Goal: Task Accomplishment & Management: Use online tool/utility

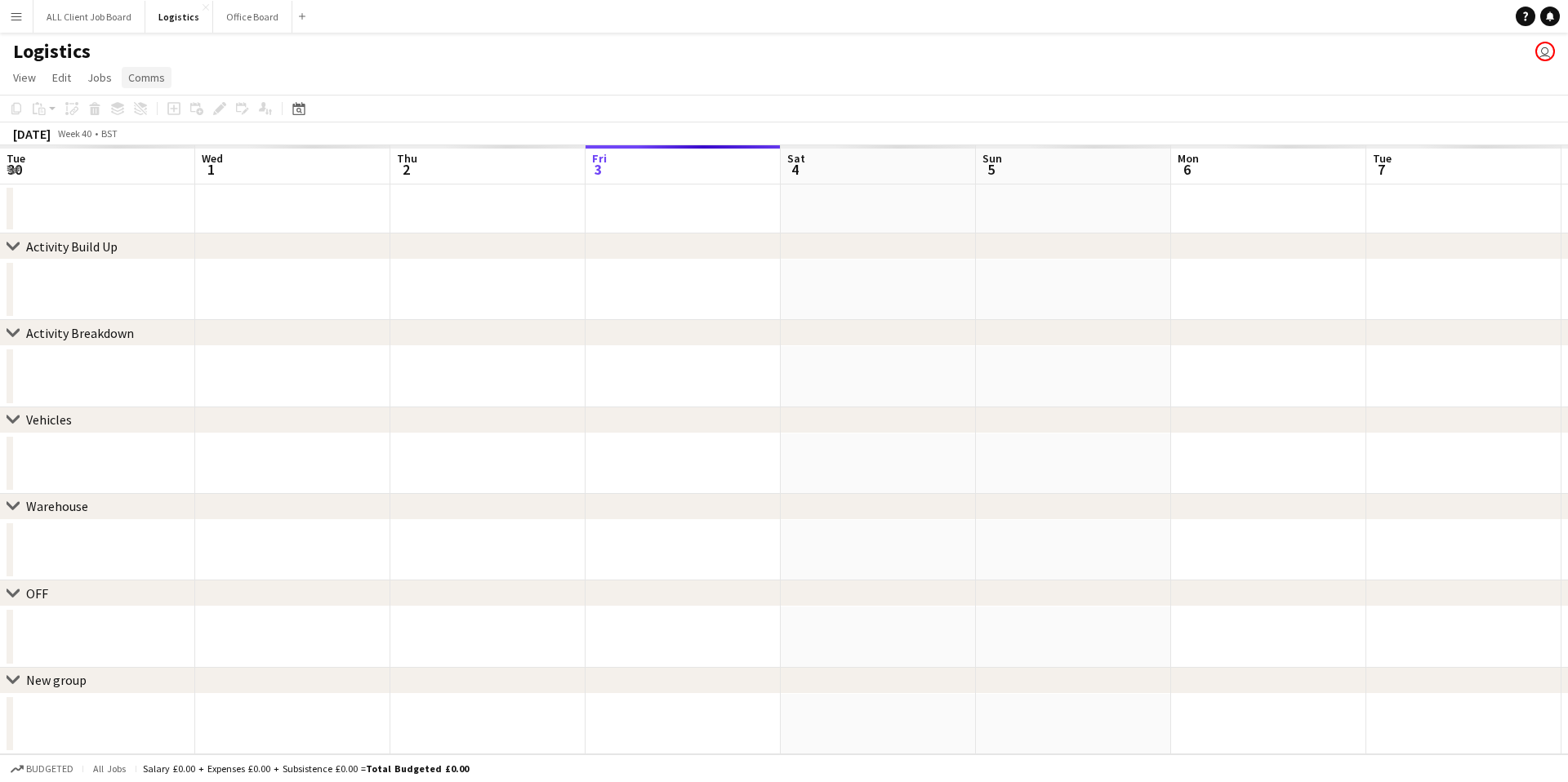
scroll to position [0, 390]
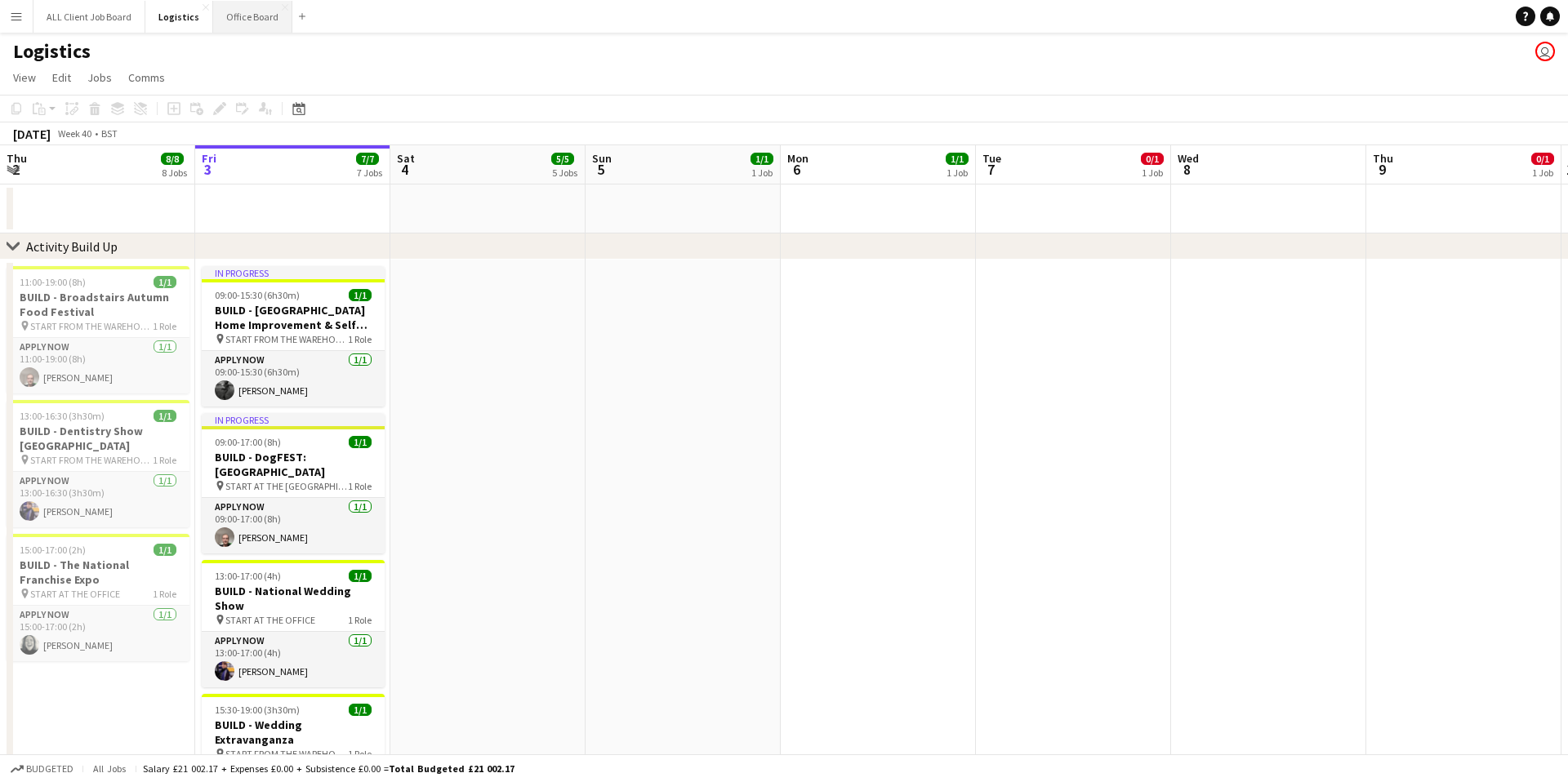
click at [247, 14] on button "Office Board Close" at bounding box center [253, 17] width 79 height 32
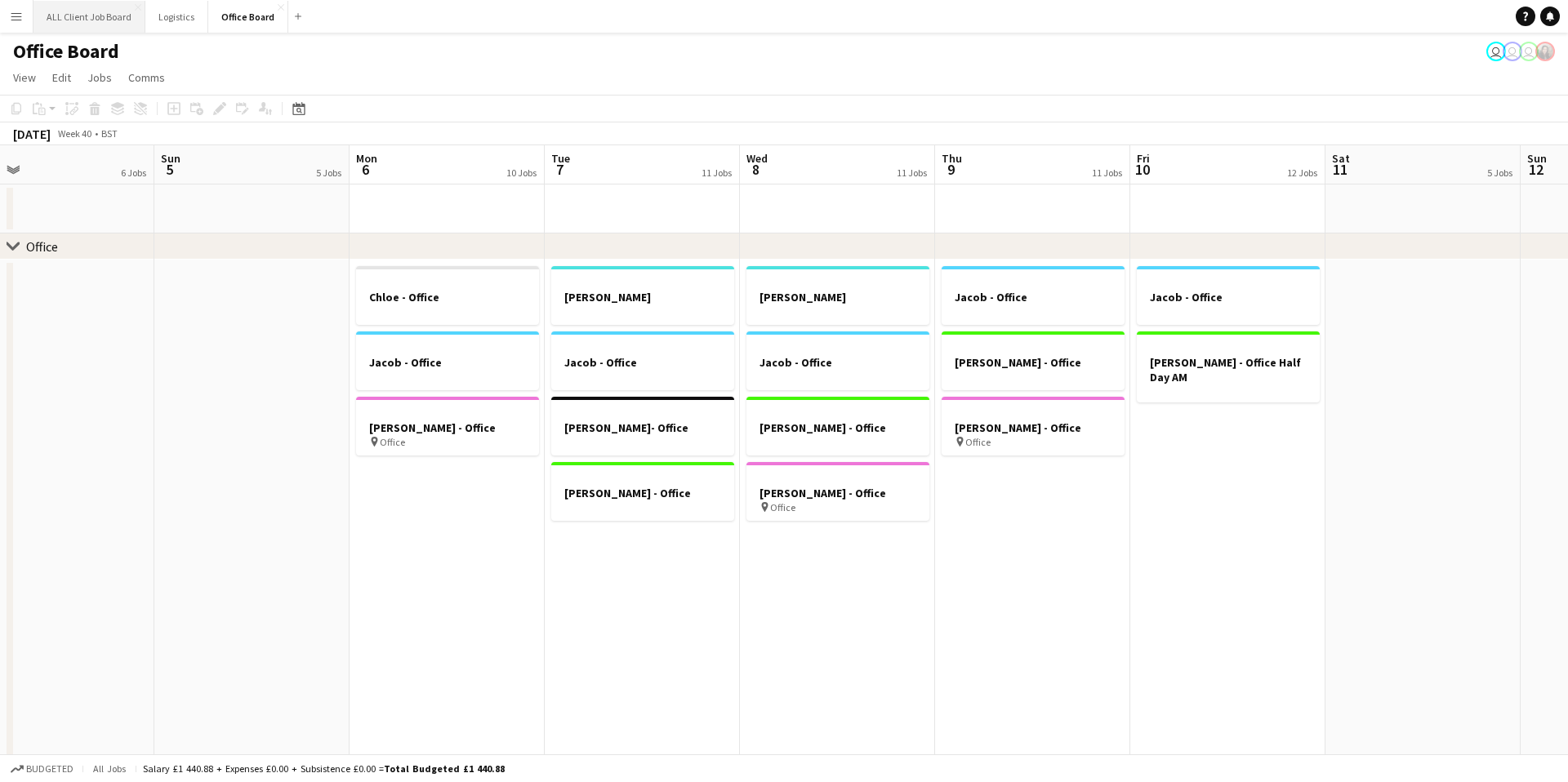
click at [109, 17] on button "ALL Client Job Board Close" at bounding box center [89, 17] width 112 height 32
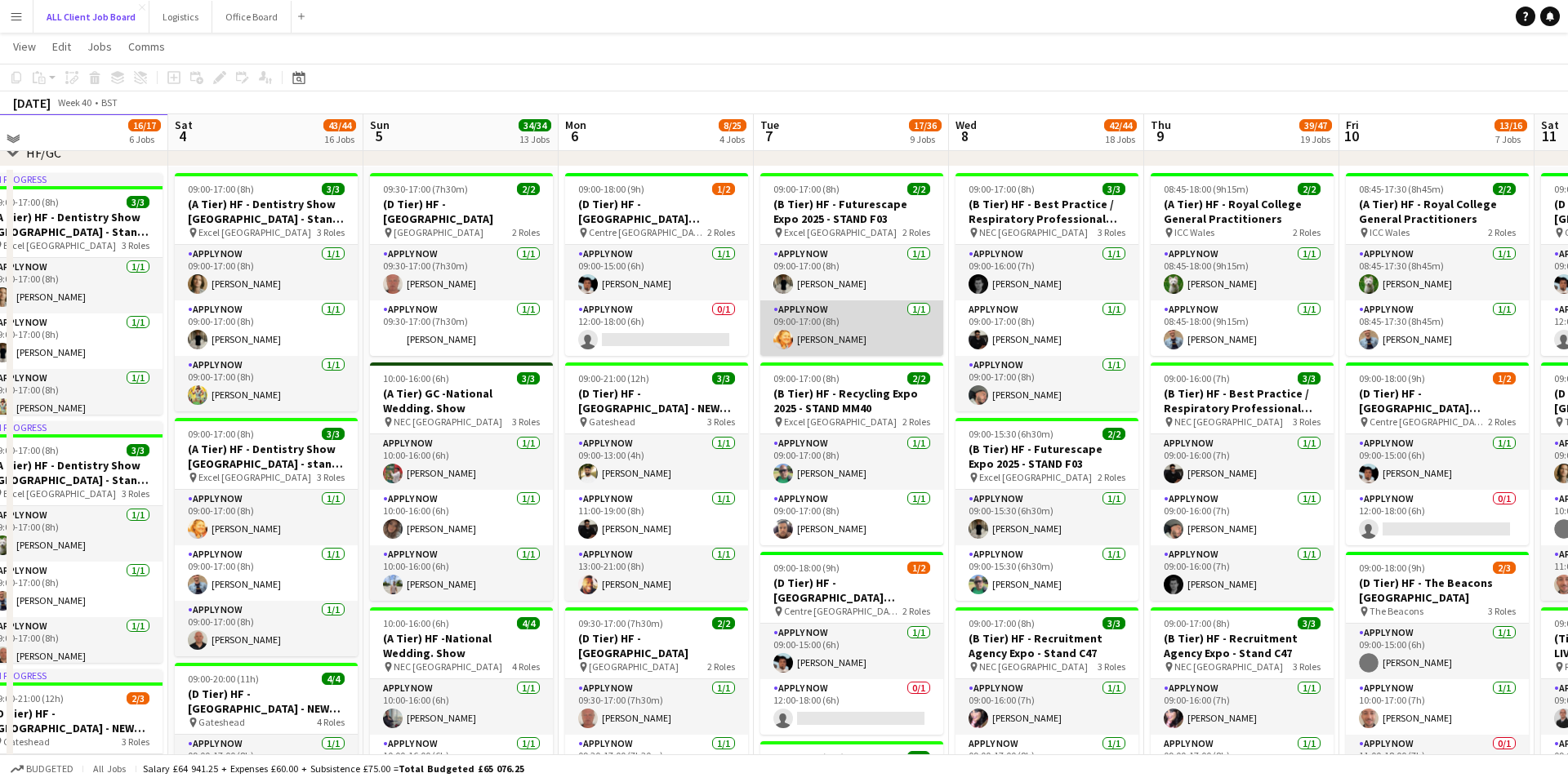
scroll to position [263, 0]
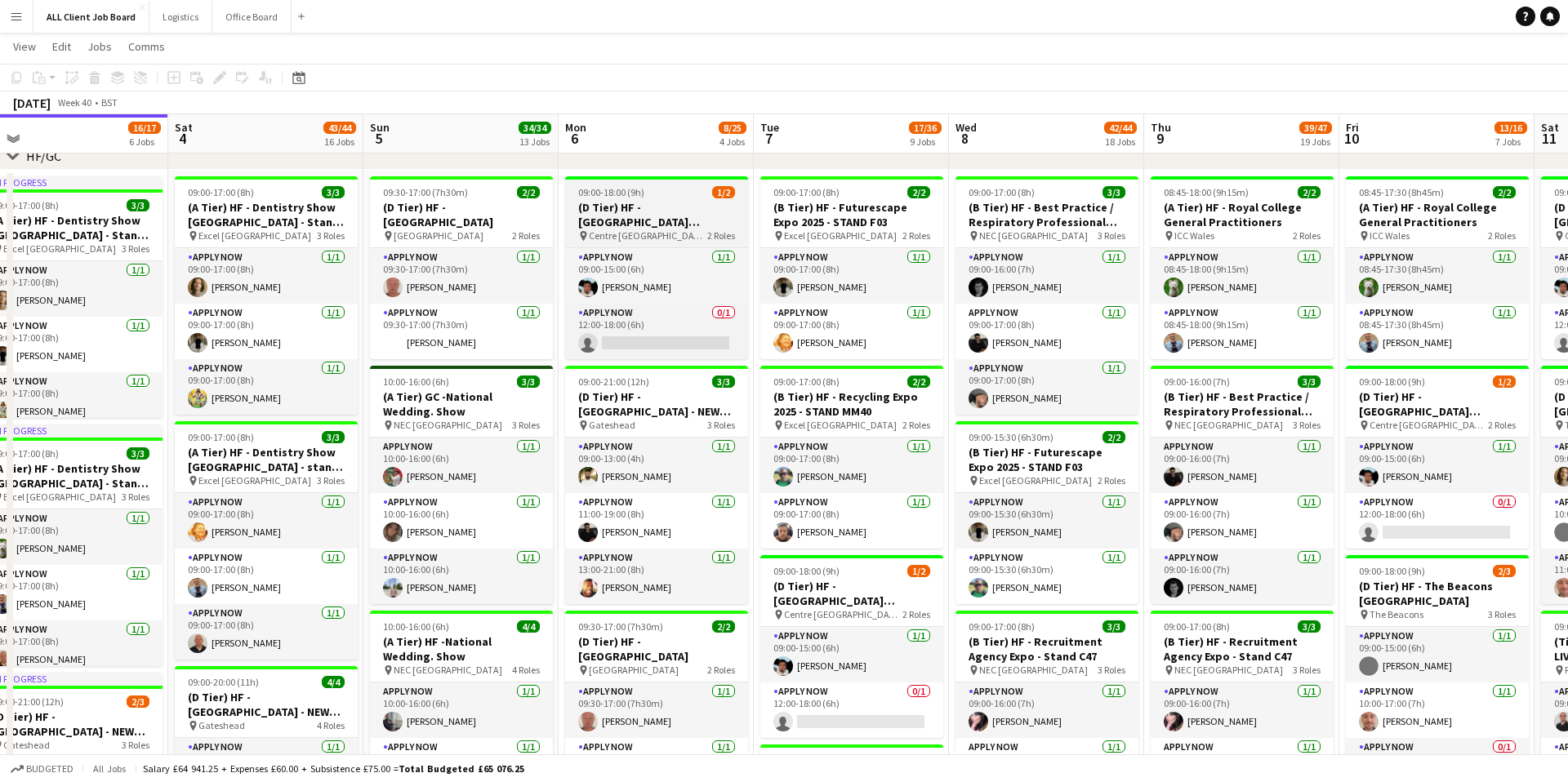
click at [624, 212] on h3 "(D Tier) HF - [GEOGRAPHIC_DATA][PERSON_NAME]" at bounding box center [657, 215] width 183 height 29
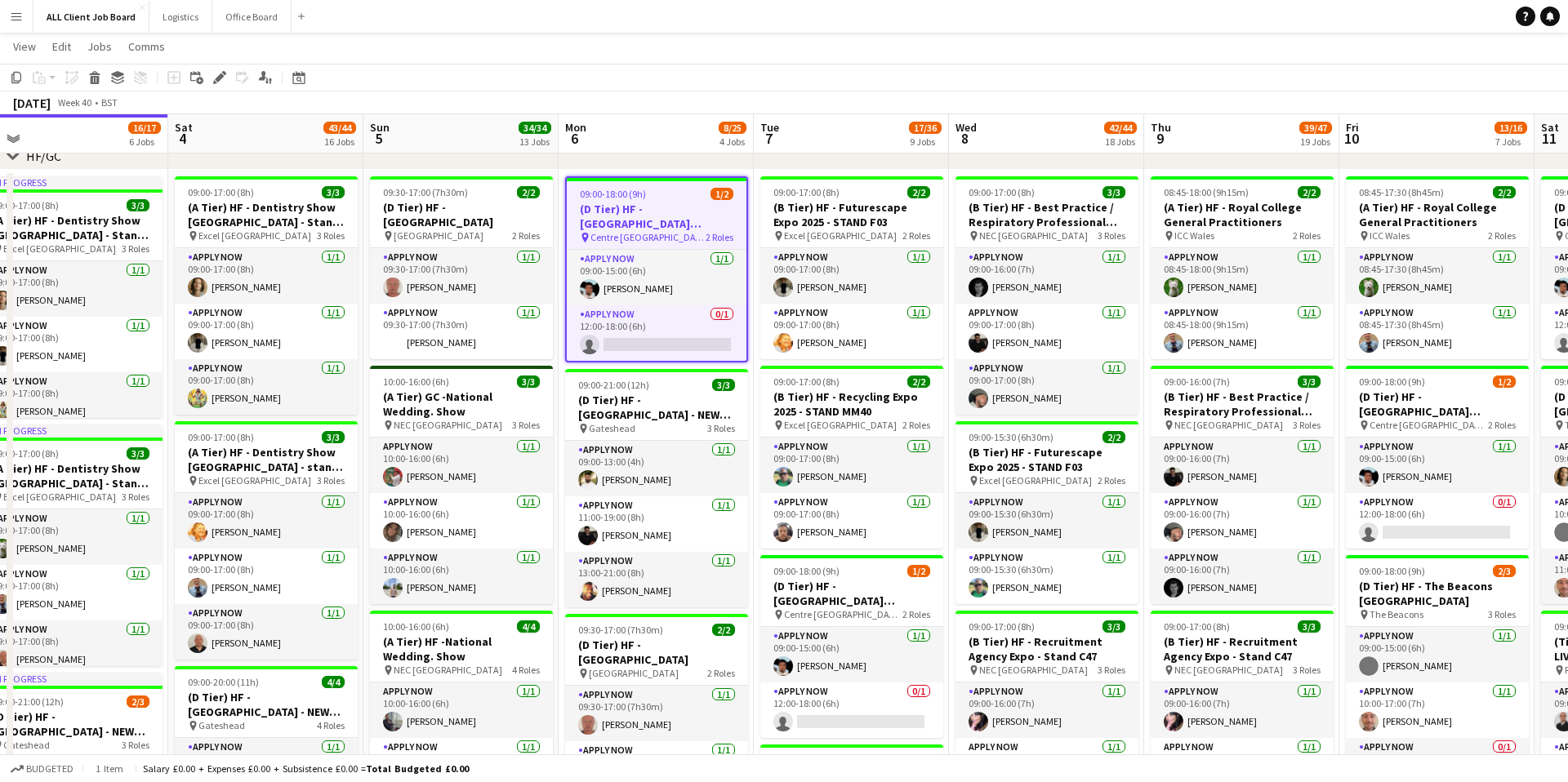
click at [624, 212] on h3 "(D Tier) HF - [GEOGRAPHIC_DATA][PERSON_NAME]" at bounding box center [656, 216] width 179 height 29
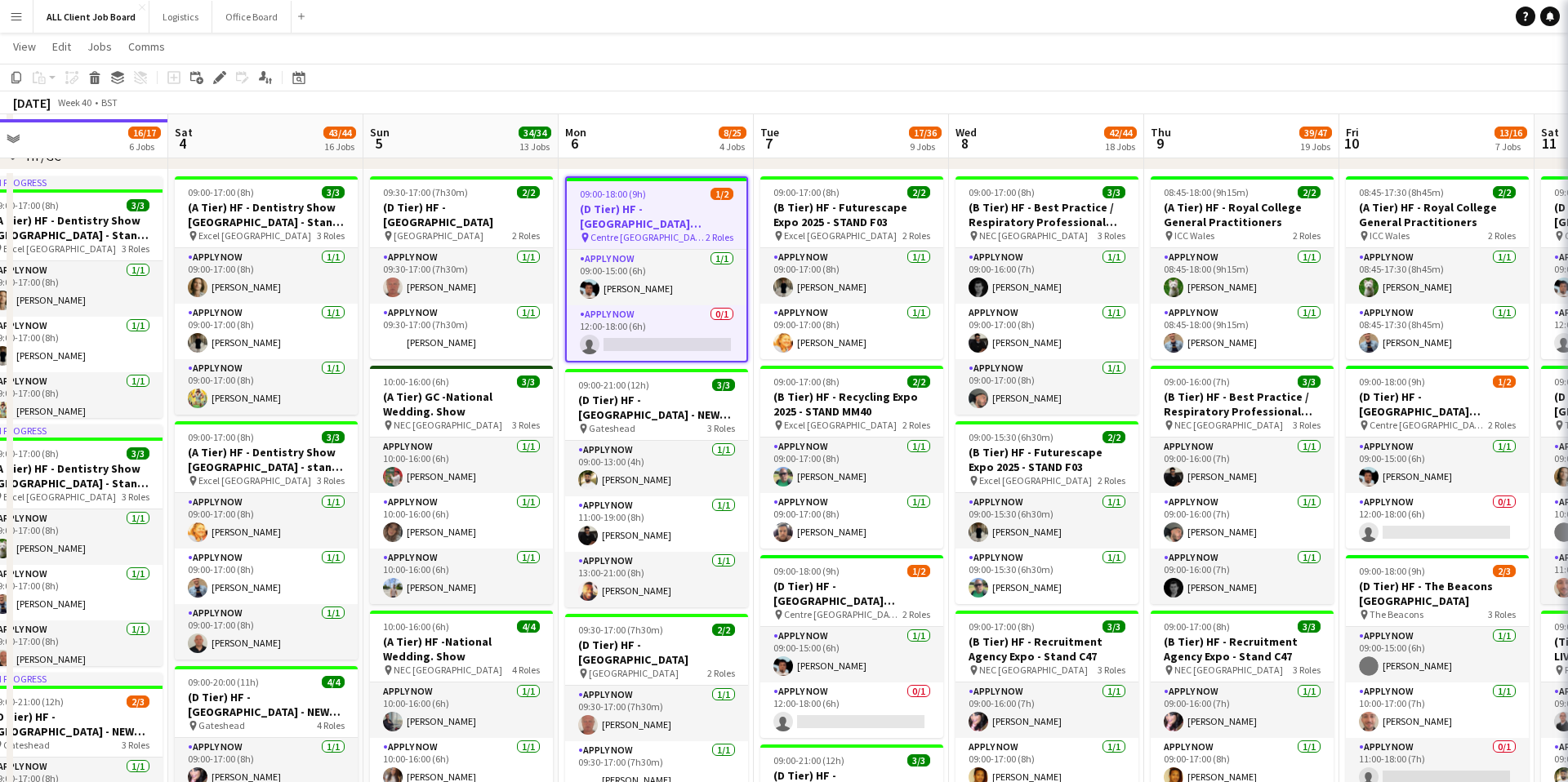
scroll to position [268, 0]
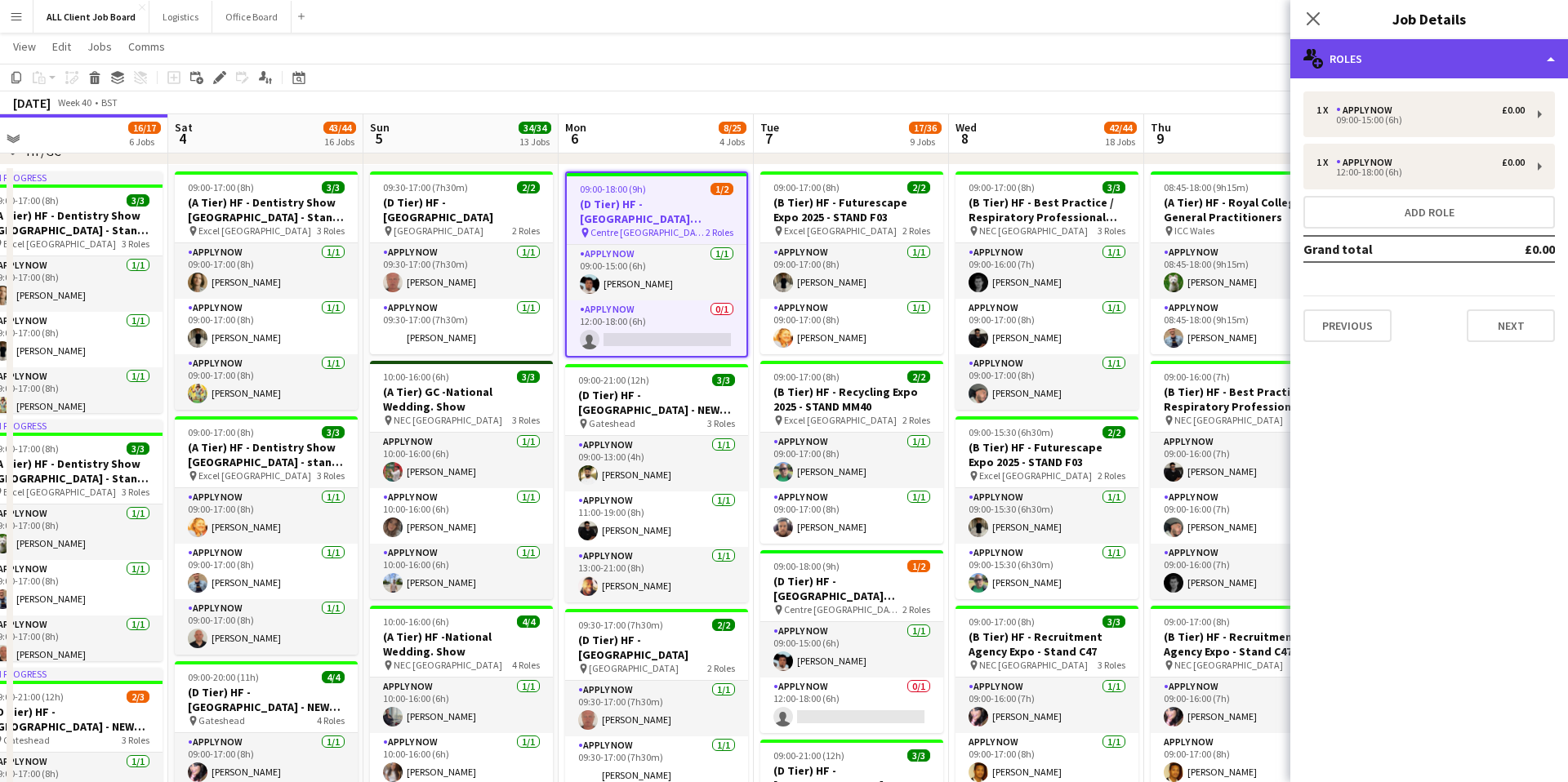
click at [1445, 61] on div "multiple-users-add Roles" at bounding box center [1429, 59] width 278 height 39
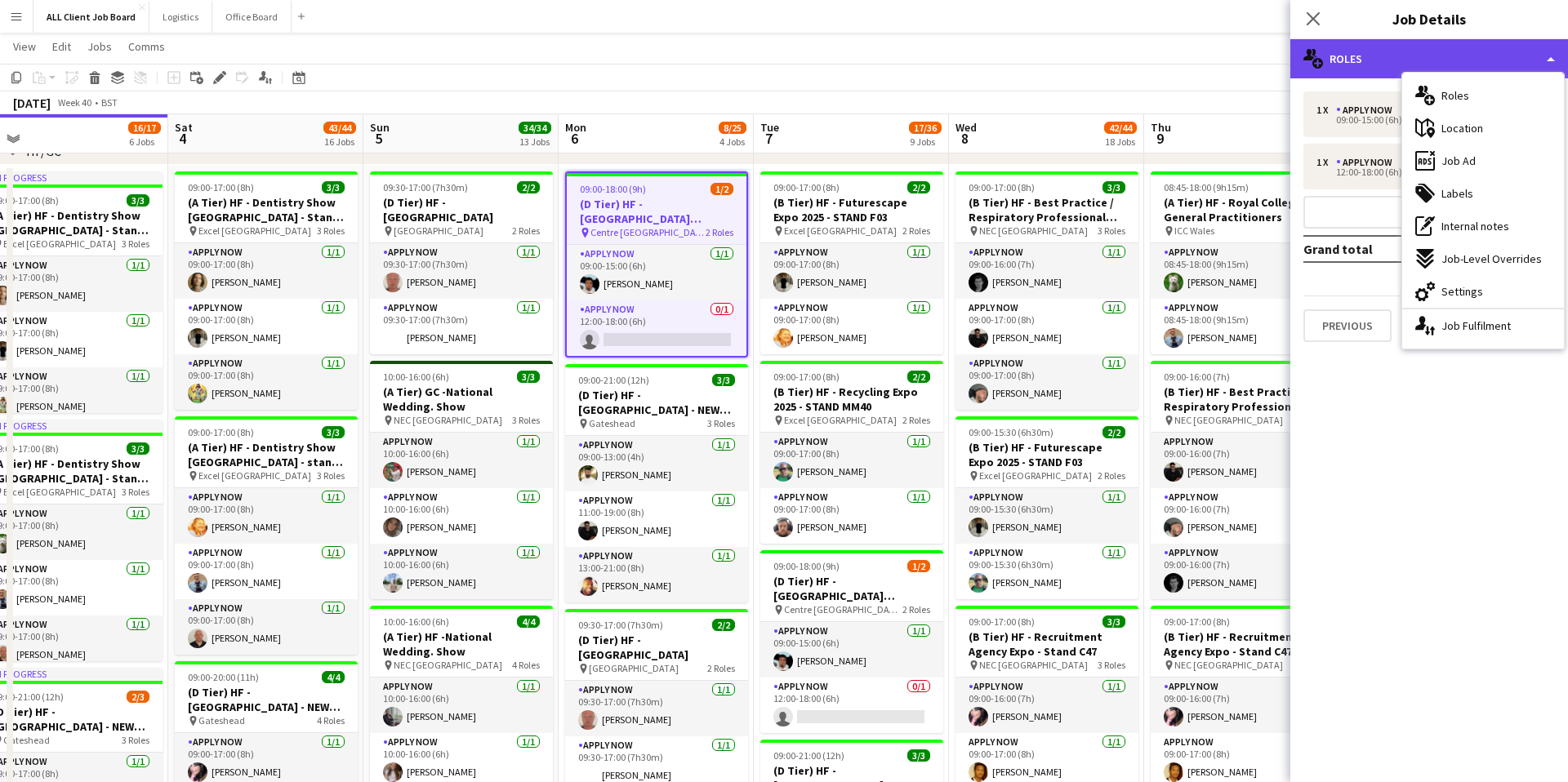
click at [1445, 61] on div "multiple-users-add Roles" at bounding box center [1429, 59] width 278 height 39
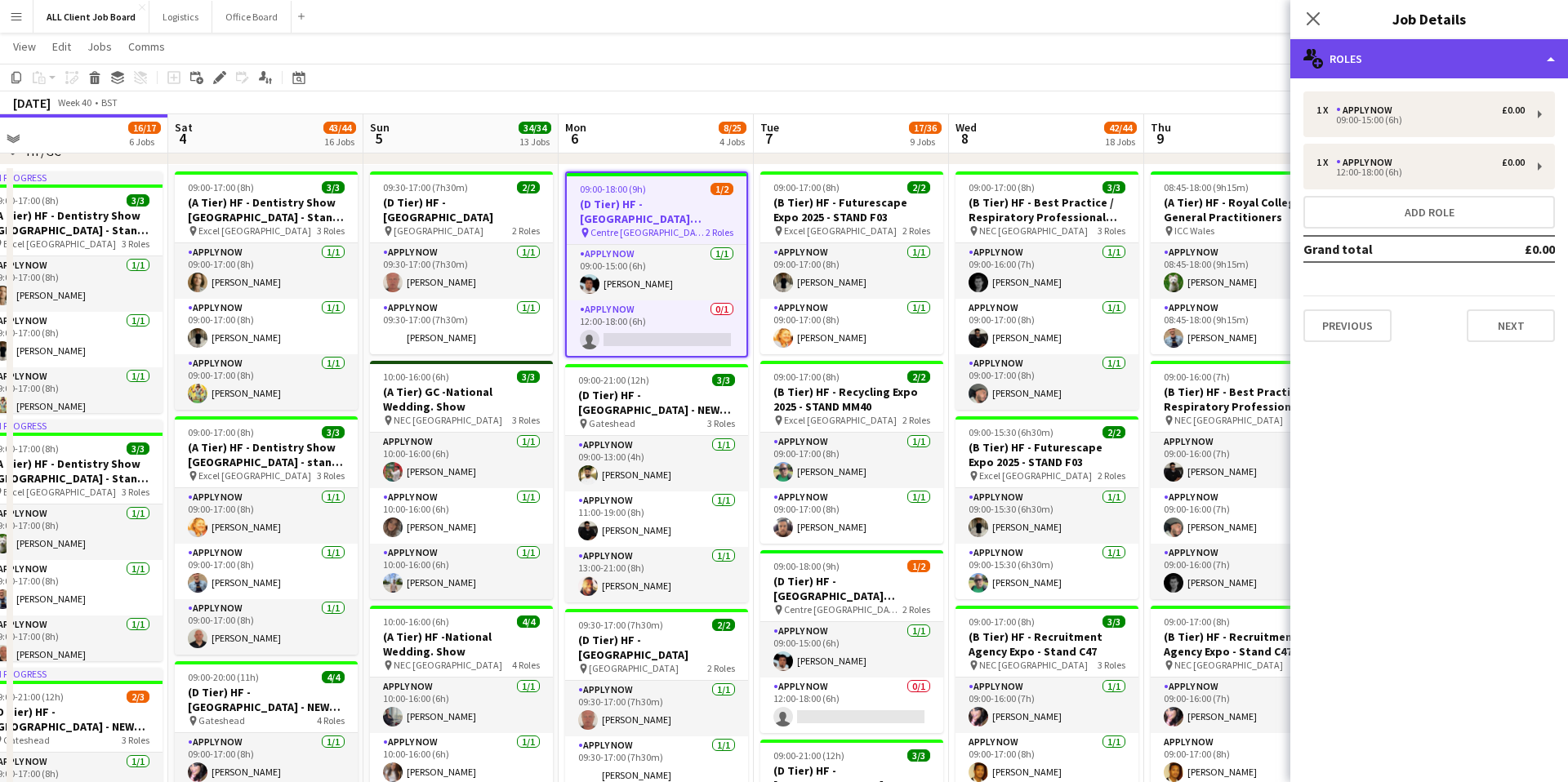
scroll to position [269, 0]
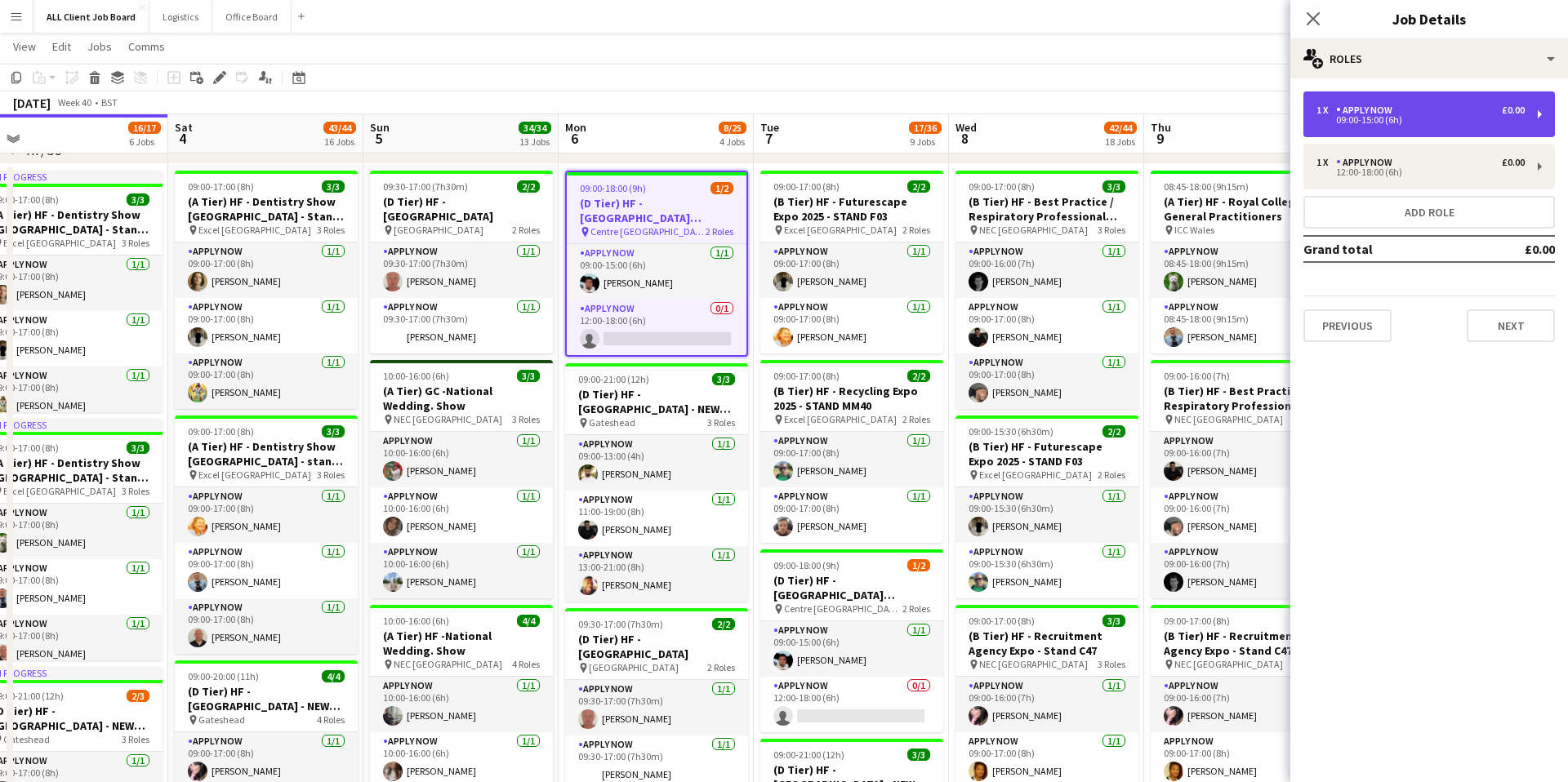
click at [1420, 123] on div "09:00-15:00 (6h)" at bounding box center [1421, 120] width 209 height 8
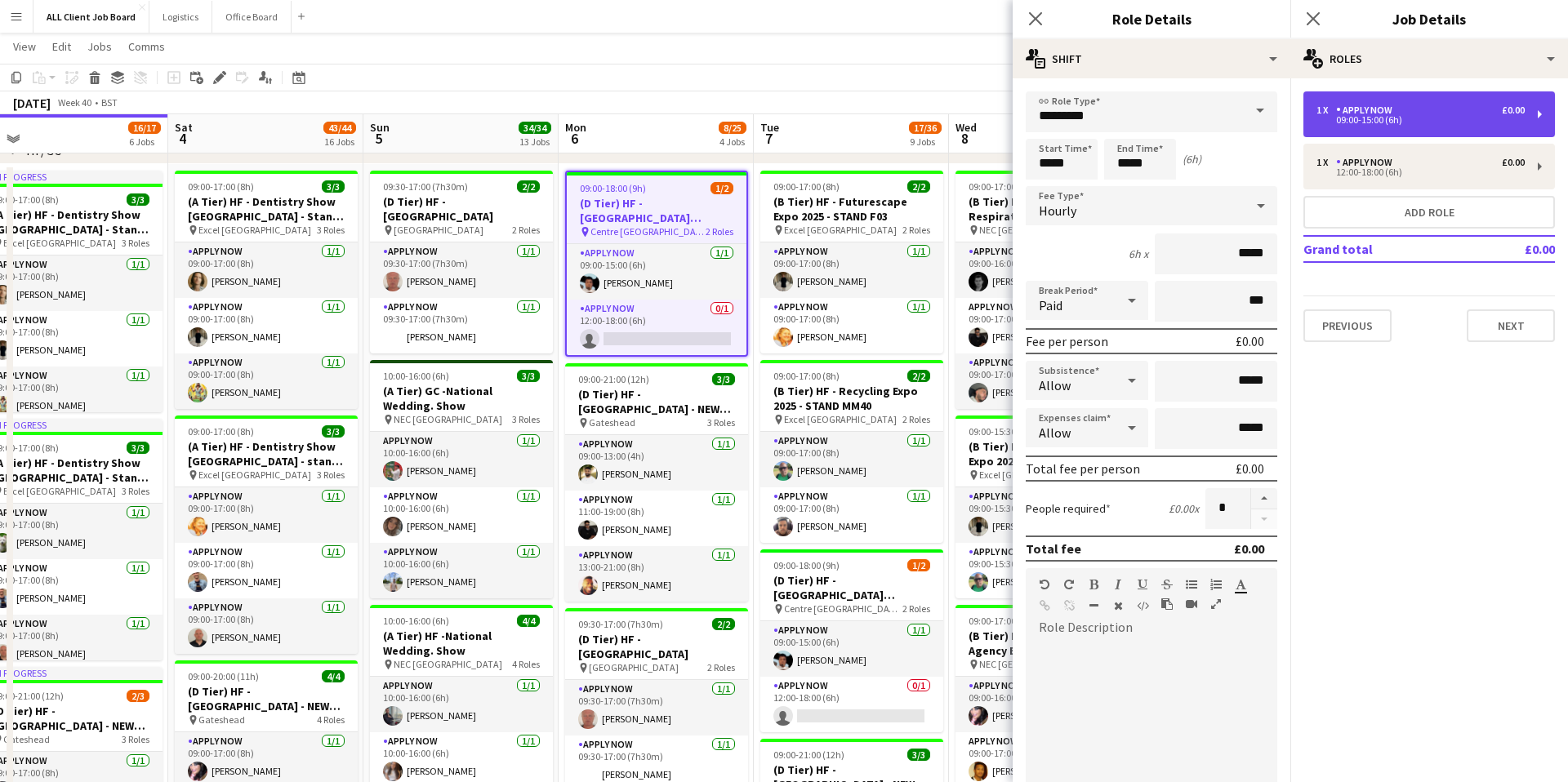
click at [1420, 123] on div "09:00-15:00 (6h)" at bounding box center [1421, 120] width 209 height 8
